Goal: Check status: Check status

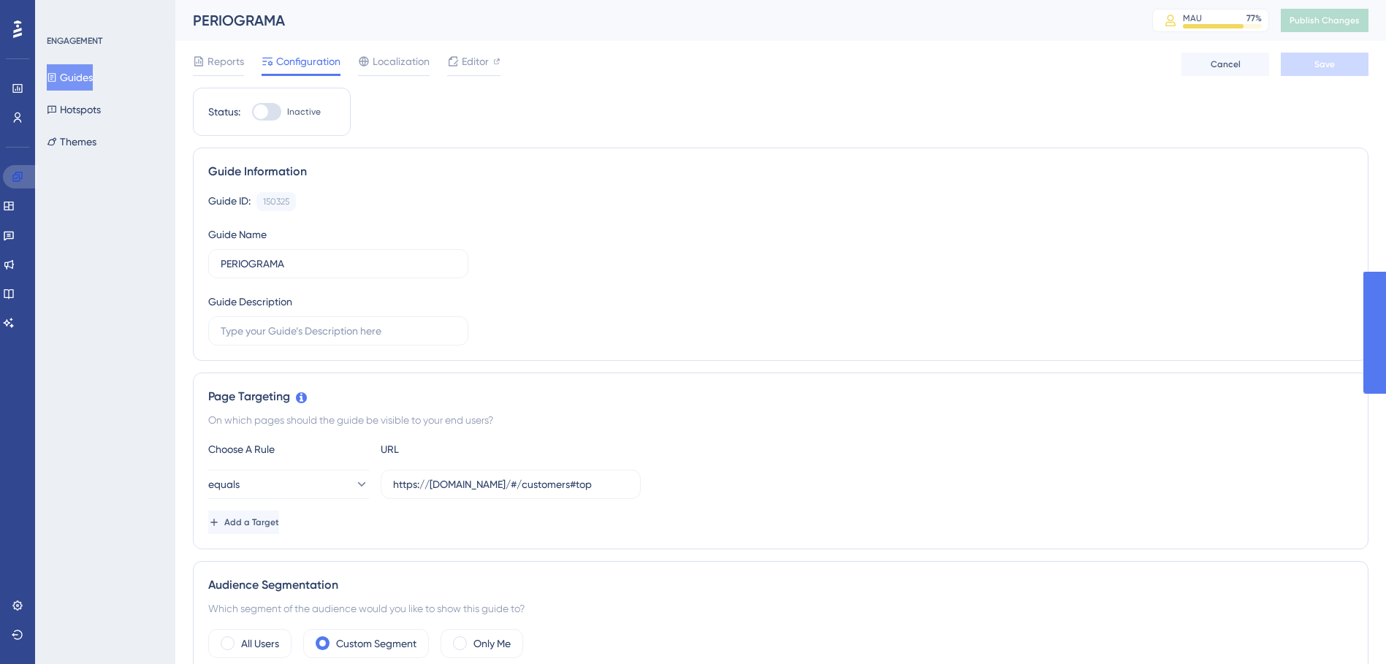
drag, startPoint x: 0, startPoint y: 0, endPoint x: 397, endPoint y: 228, distance: 457.6
click at [18, 174] on icon at bounding box center [18, 177] width 12 height 12
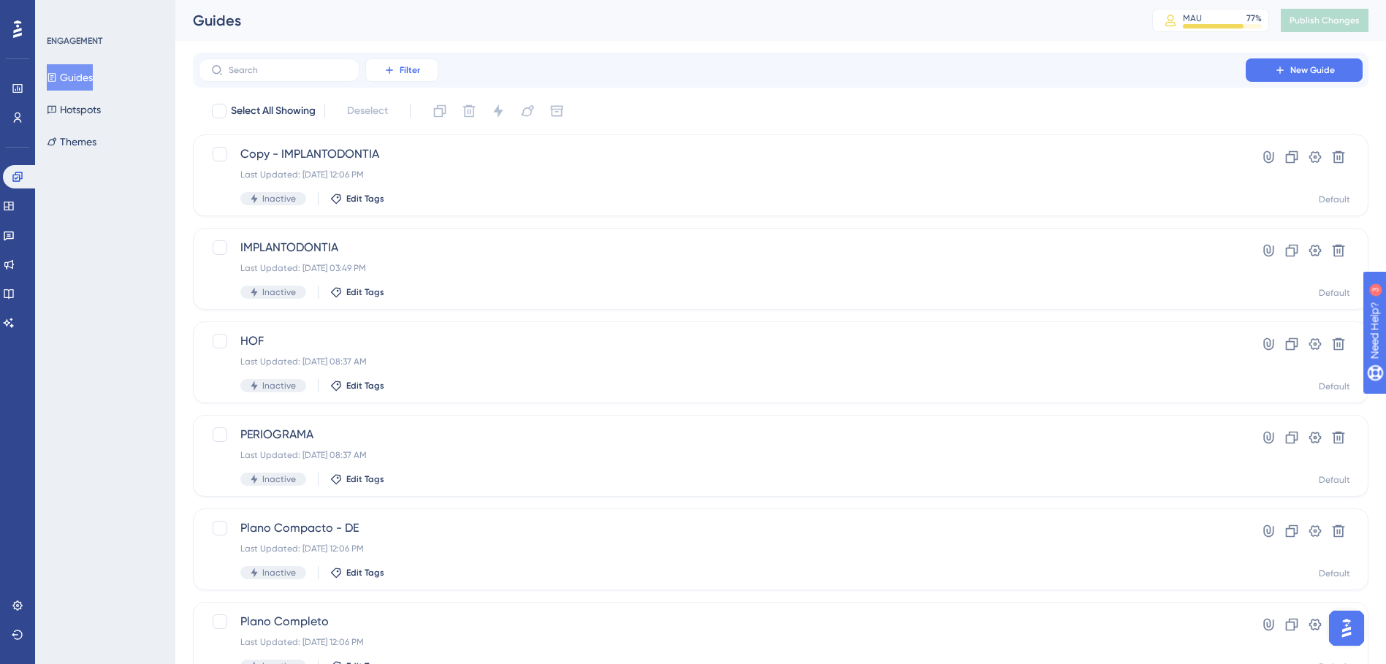
click at [406, 73] on span "Filter" at bounding box center [410, 70] width 20 height 12
click at [422, 192] on div "Status Status" at bounding box center [417, 199] width 60 height 29
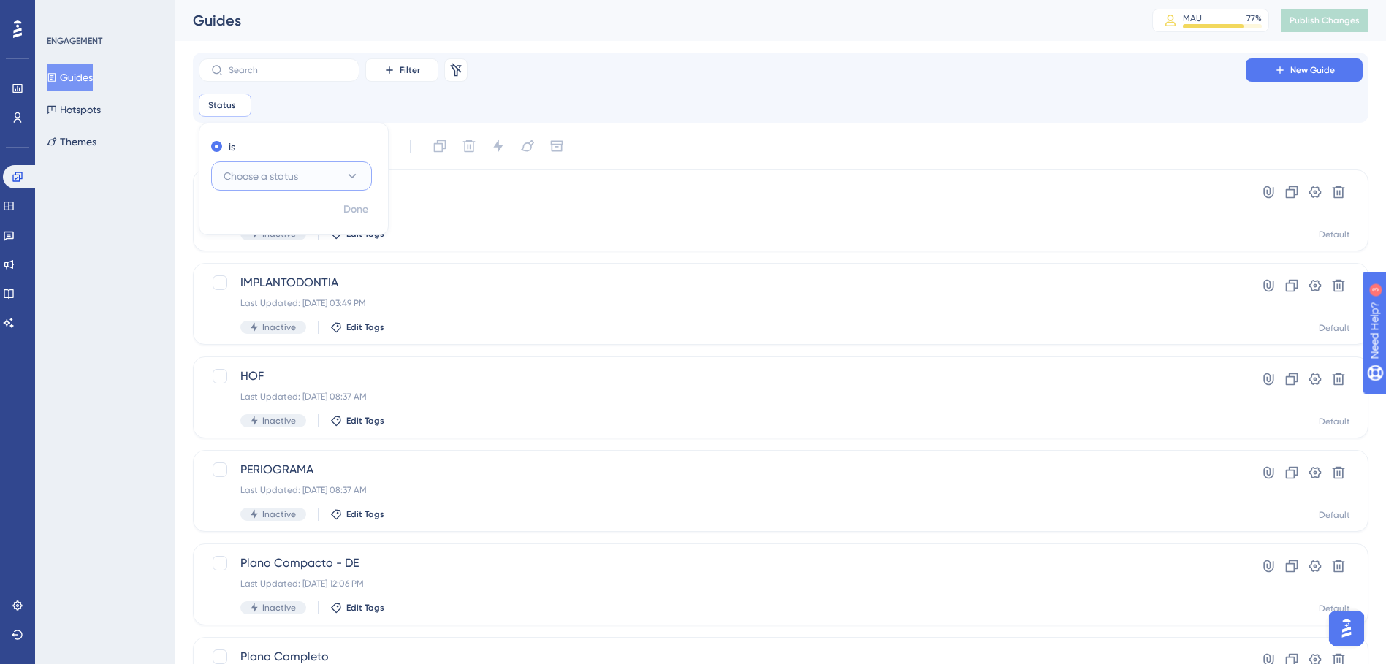
click at [343, 180] on button "Choose a status" at bounding box center [291, 175] width 161 height 29
click at [327, 208] on div "Active Active" at bounding box center [291, 220] width 118 height 29
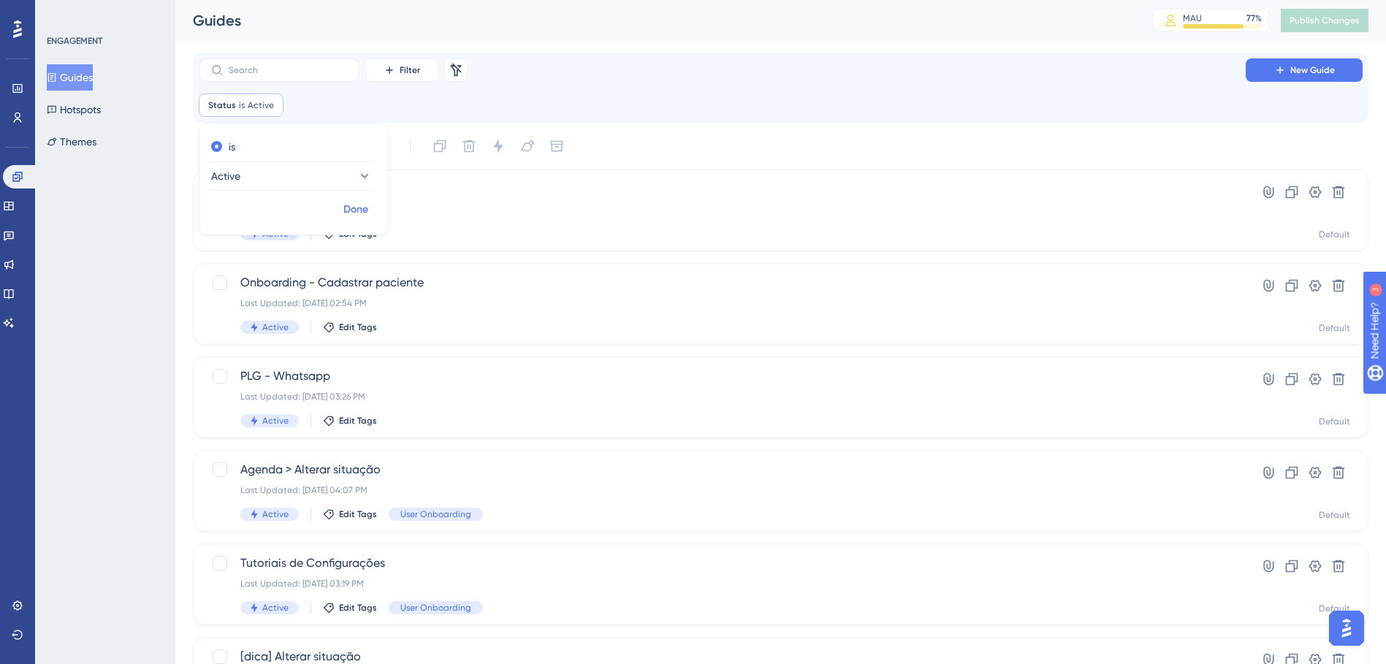
click at [354, 208] on span "Done" at bounding box center [355, 210] width 25 height 18
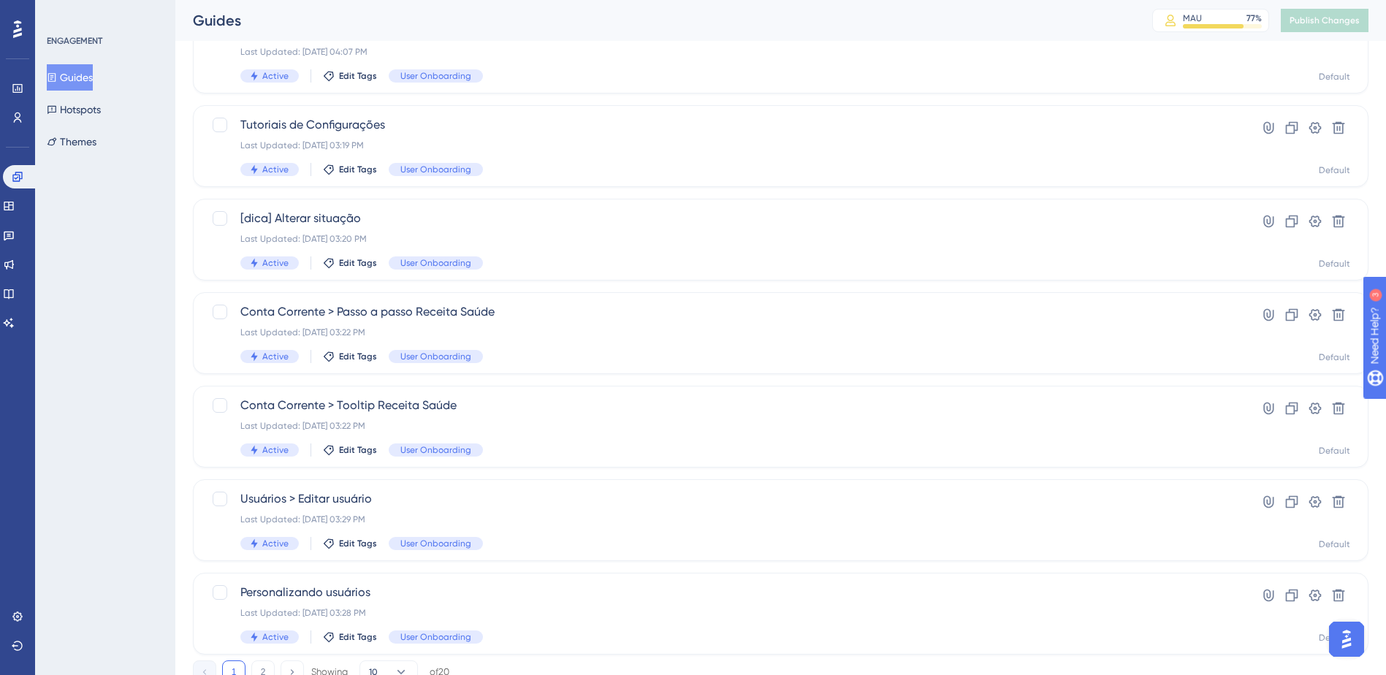
scroll to position [494, 0]
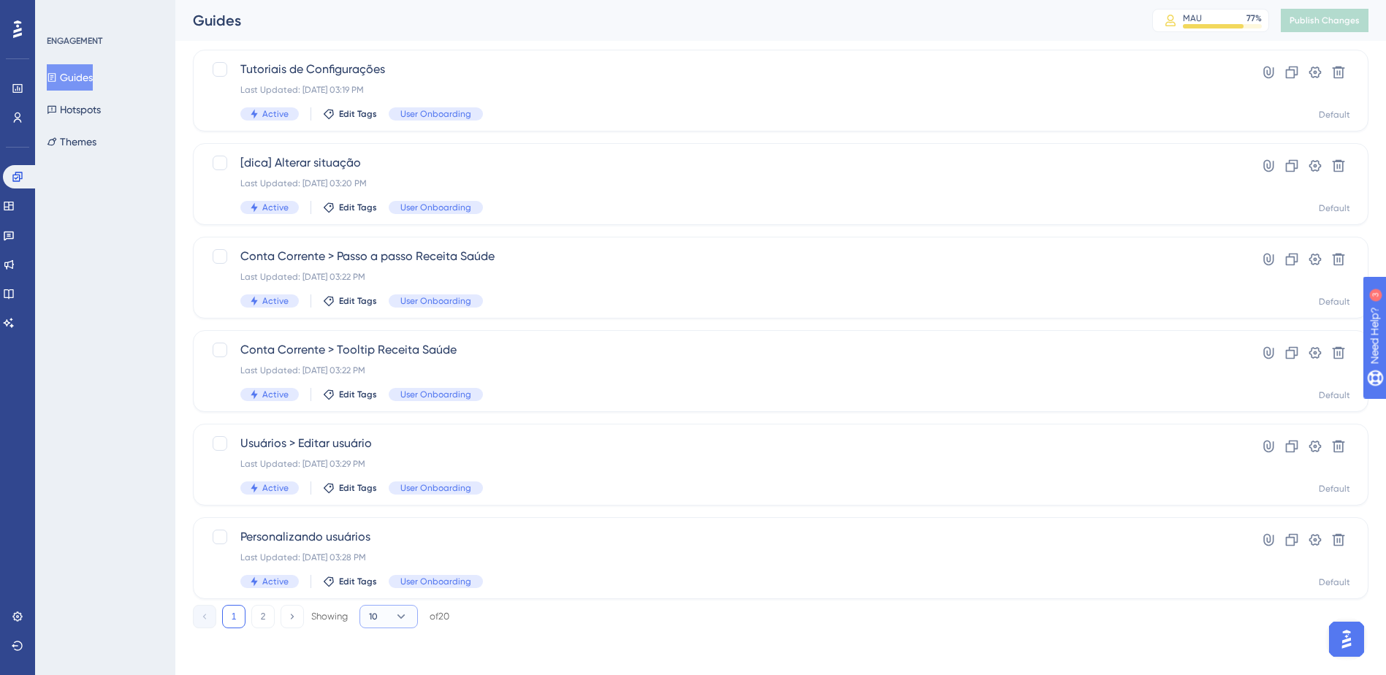
click at [390, 611] on button "10" at bounding box center [389, 616] width 58 height 23
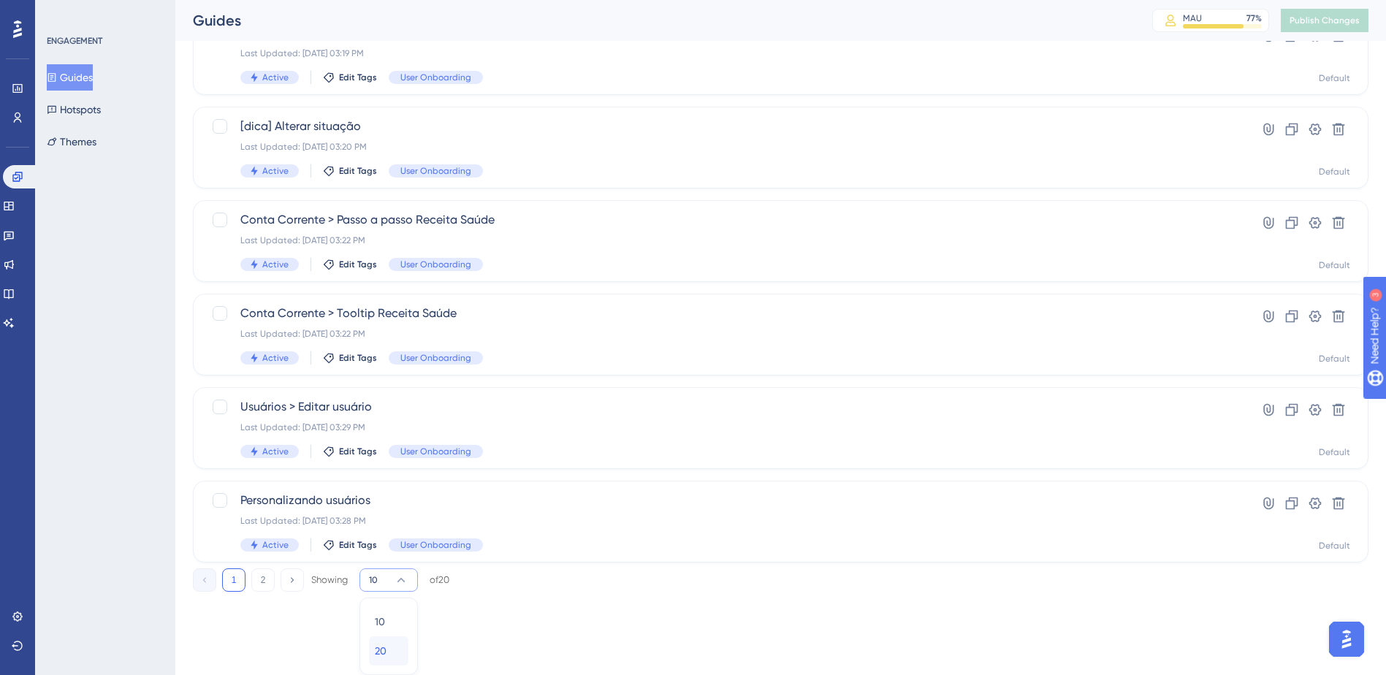
click at [393, 641] on div "20 20" at bounding box center [389, 650] width 28 height 29
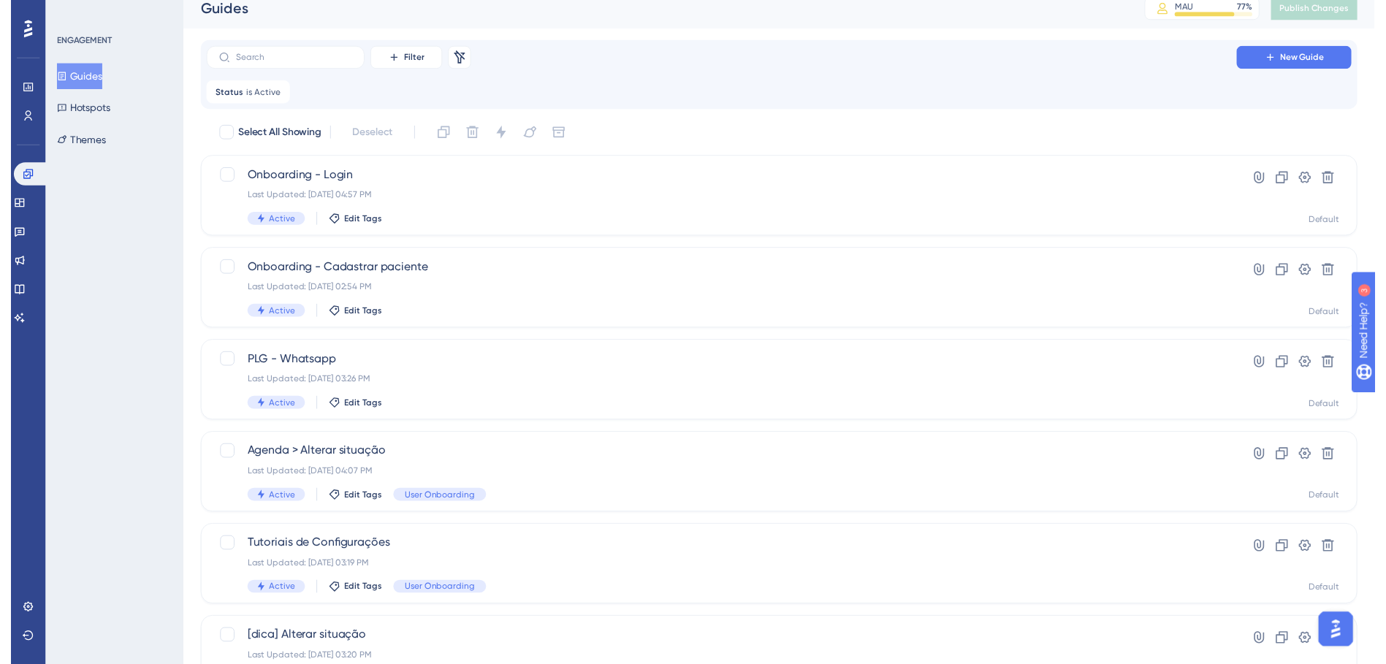
scroll to position [0, 0]
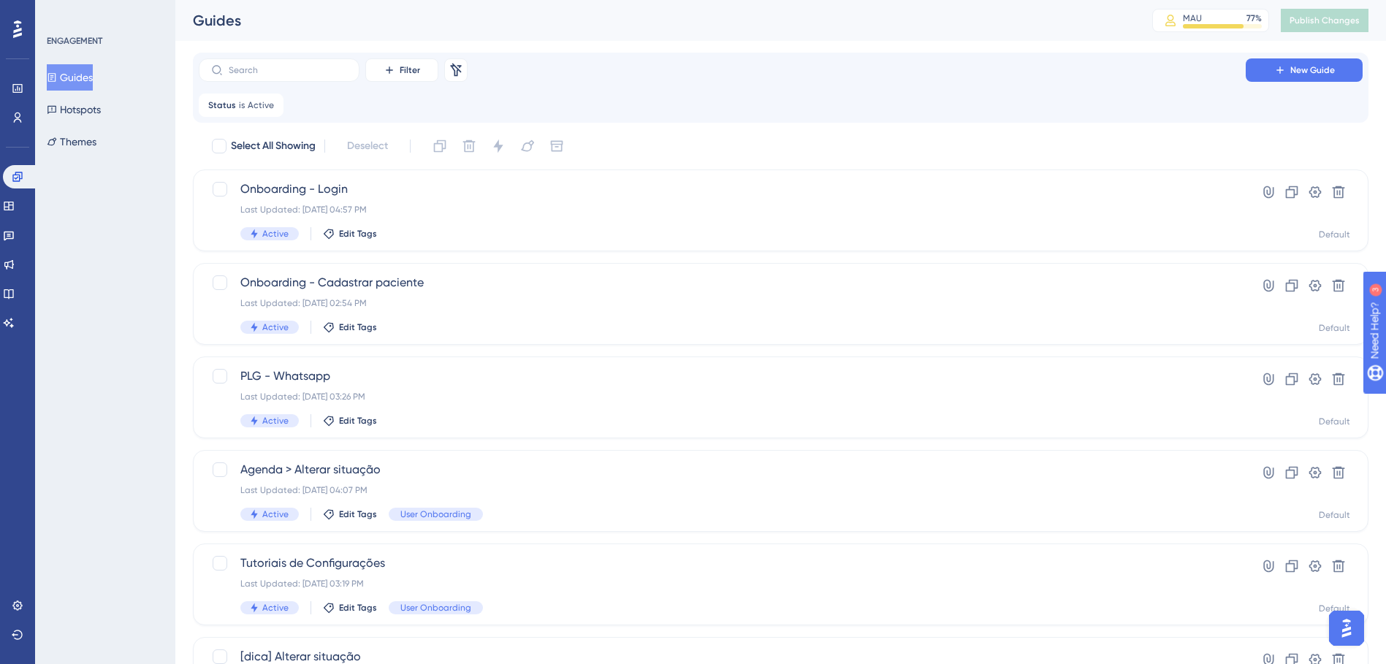
drag, startPoint x: 202, startPoint y: 533, endPoint x: 923, endPoint y: 75, distance: 854.4
click at [923, 75] on div "Filter Remove Filters New Guide" at bounding box center [781, 69] width 1164 height 23
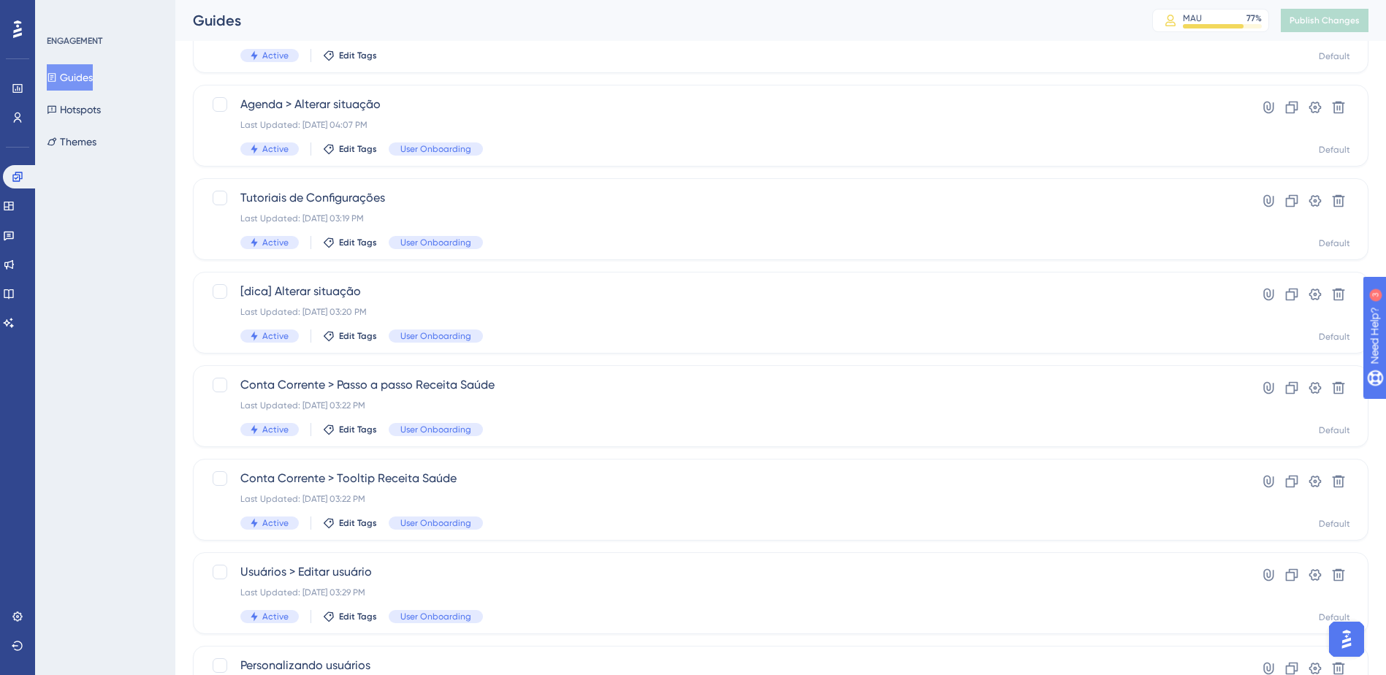
scroll to position [658, 0]
